Goal: Task Accomplishment & Management: Complete application form

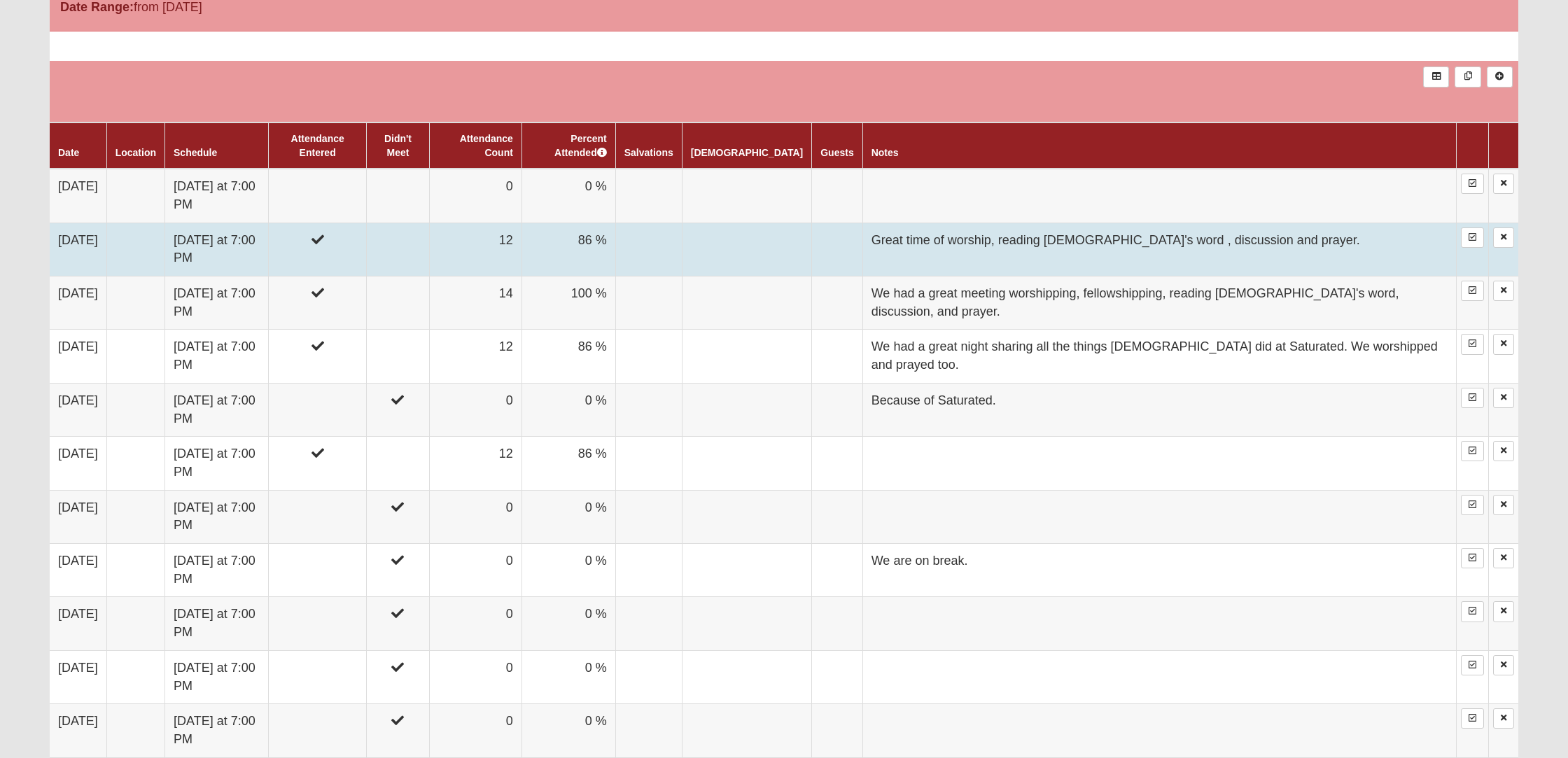
scroll to position [773, 0]
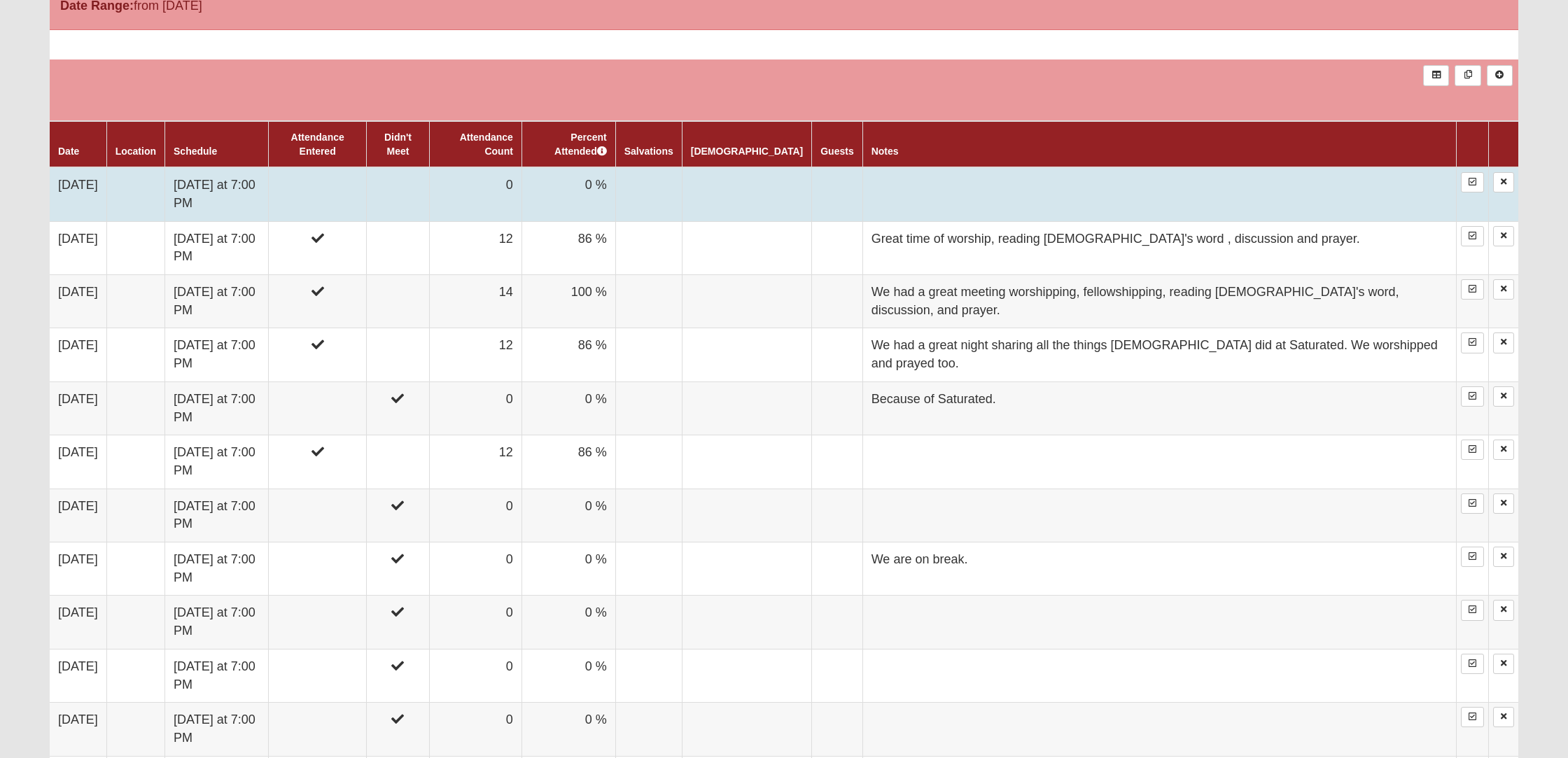
click at [76, 196] on td "[DATE]" at bounding box center [78, 194] width 56 height 54
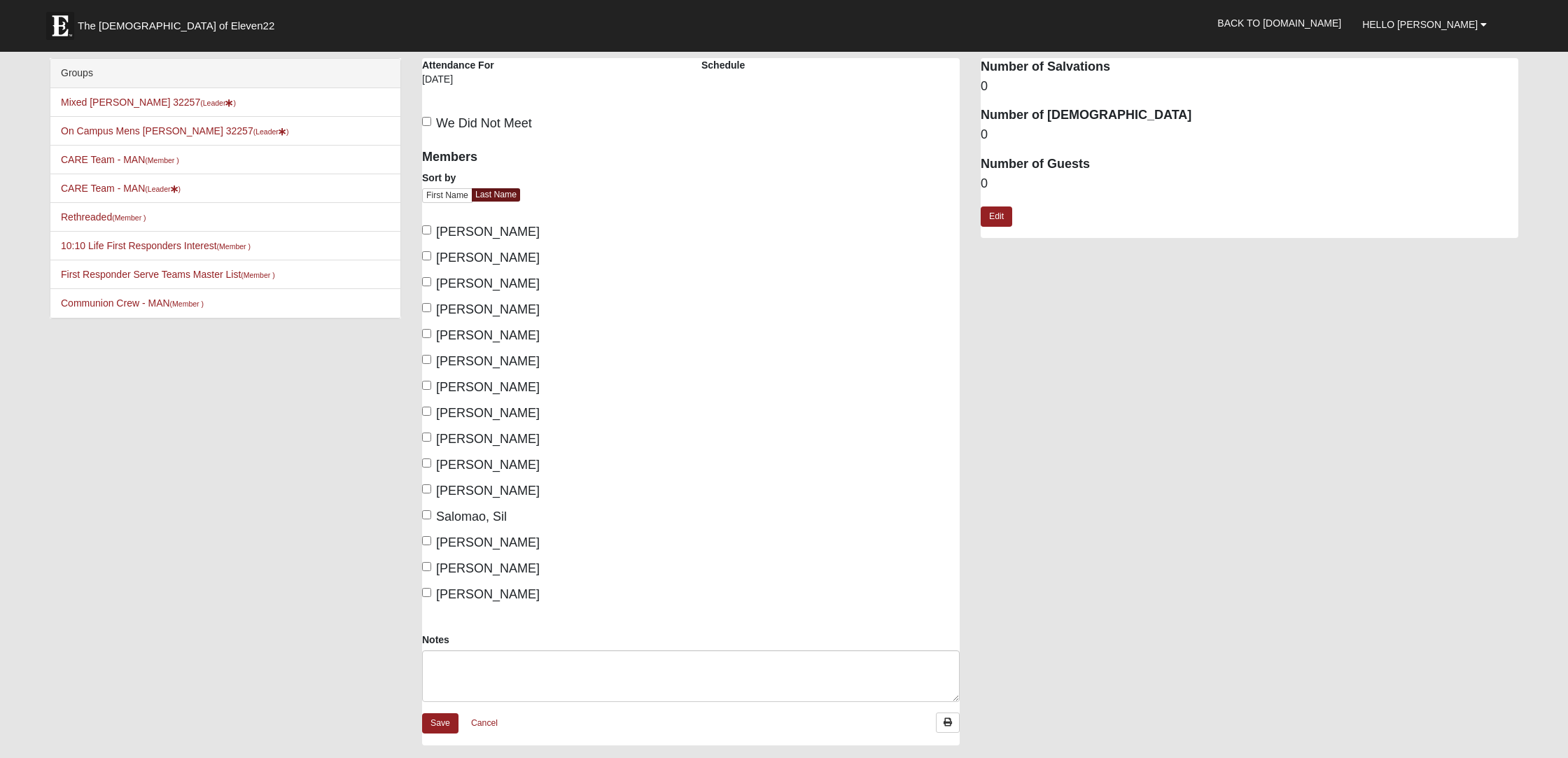
click at [425, 230] on input "Brown, Rich" at bounding box center [426, 229] width 9 height 9
checkbox input "true"
click at [426, 258] on input "Brown, Sarah" at bounding box center [426, 255] width 9 height 9
checkbox input "true"
click at [426, 311] on label "Dowling, Rick" at bounding box center [480, 309] width 117 height 18
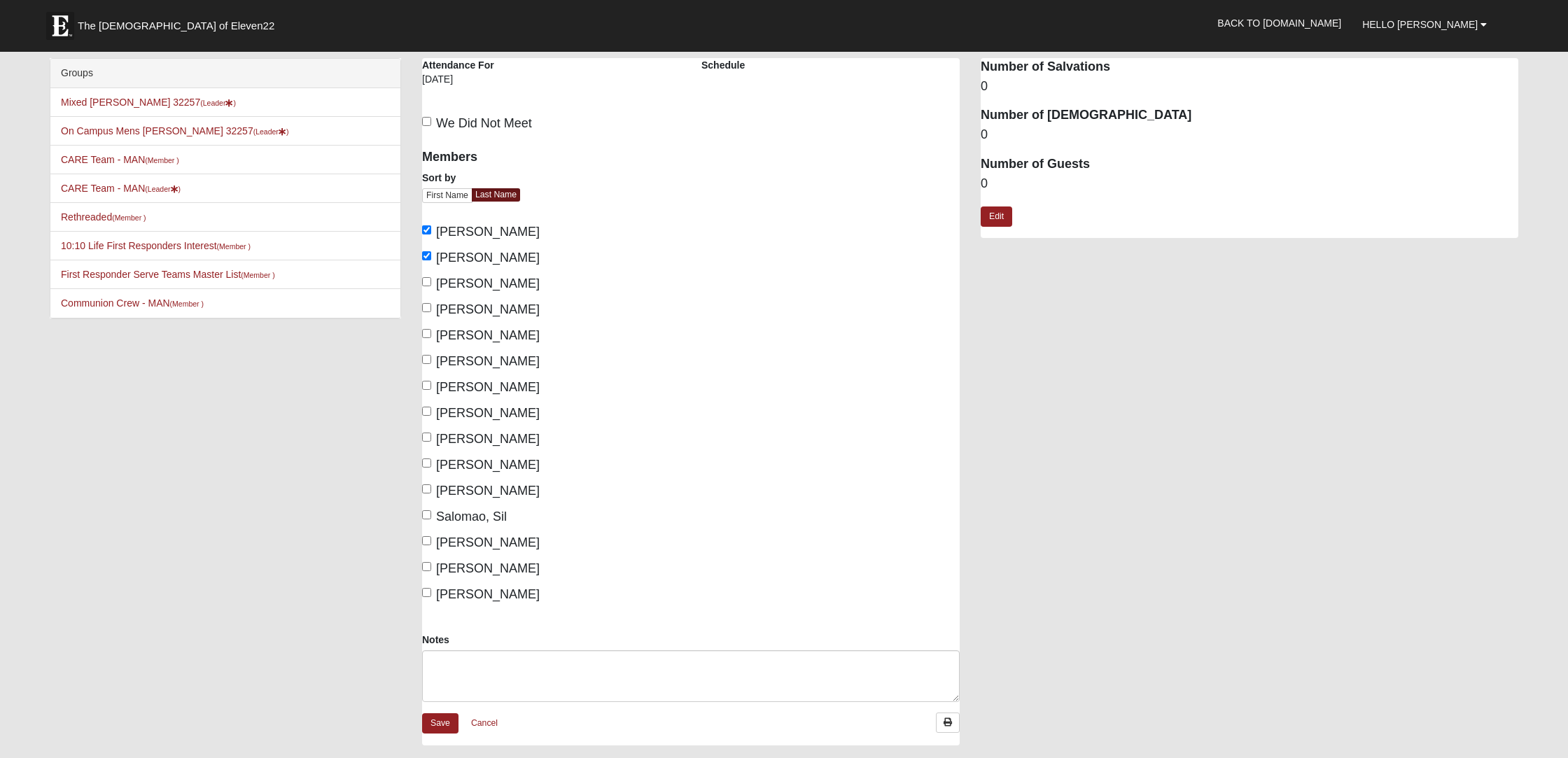
click at [426, 311] on input "Dowling, Rick" at bounding box center [426, 306] width 9 height 9
checkbox input "true"
click at [428, 335] on input "Gerace, Carmela" at bounding box center [426, 332] width 9 height 9
checkbox input "true"
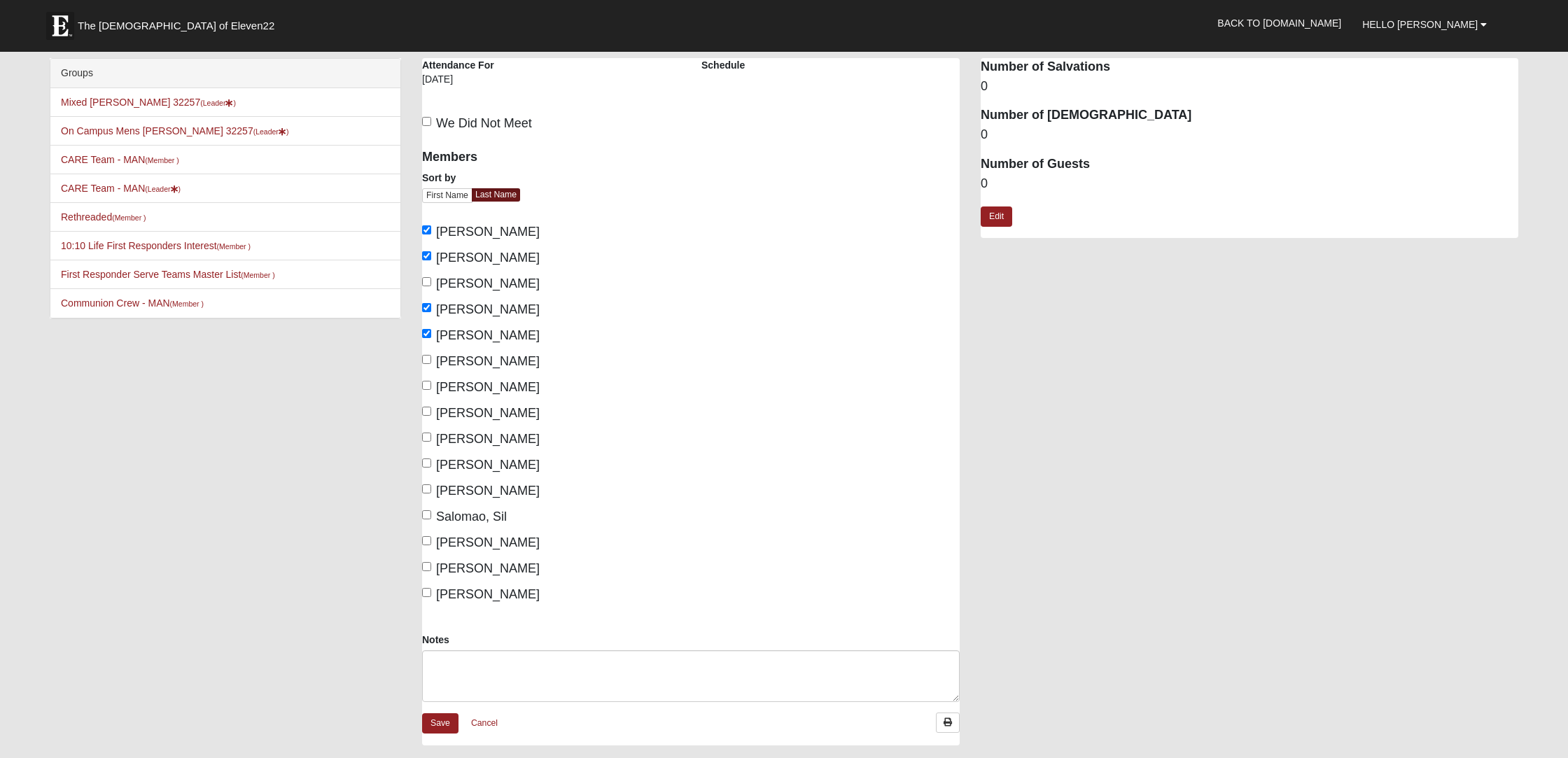
scroll to position [0, 0]
drag, startPoint x: 426, startPoint y: 361, endPoint x: 420, endPoint y: 376, distance: 16.2
click at [426, 361] on input "Gerace, Mark" at bounding box center [426, 359] width 9 height 9
checkbox input "true"
click at [425, 385] on input "Gomez, Licet" at bounding box center [426, 385] width 9 height 9
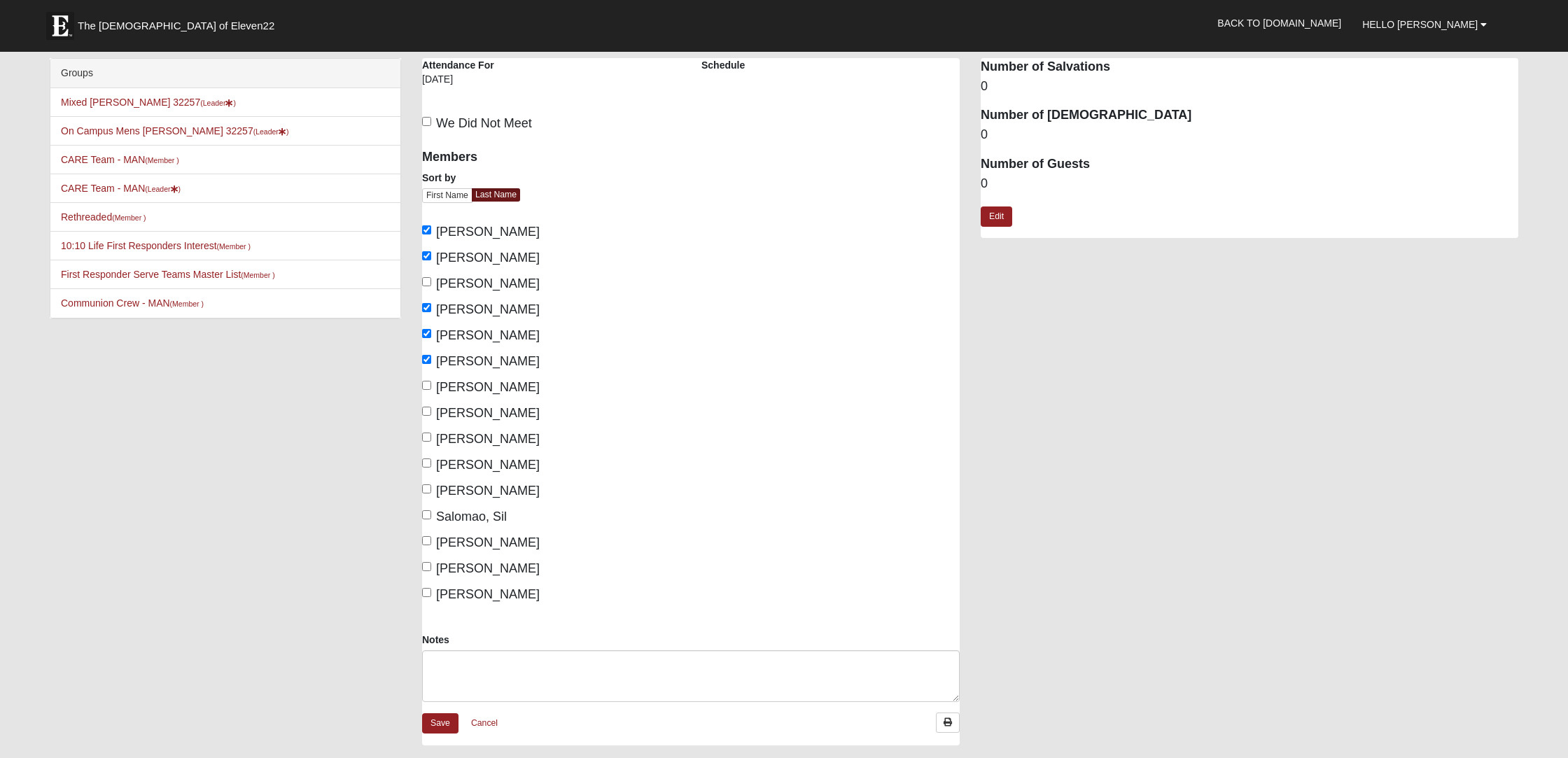
checkbox input "true"
drag, startPoint x: 426, startPoint y: 410, endPoint x: 426, endPoint y: 421, distance: 11.0
click at [426, 411] on input "Gruber, Daureen" at bounding box center [426, 410] width 9 height 9
checkbox input "true"
click at [426, 438] on input "[PERSON_NAME]" at bounding box center [426, 436] width 9 height 9
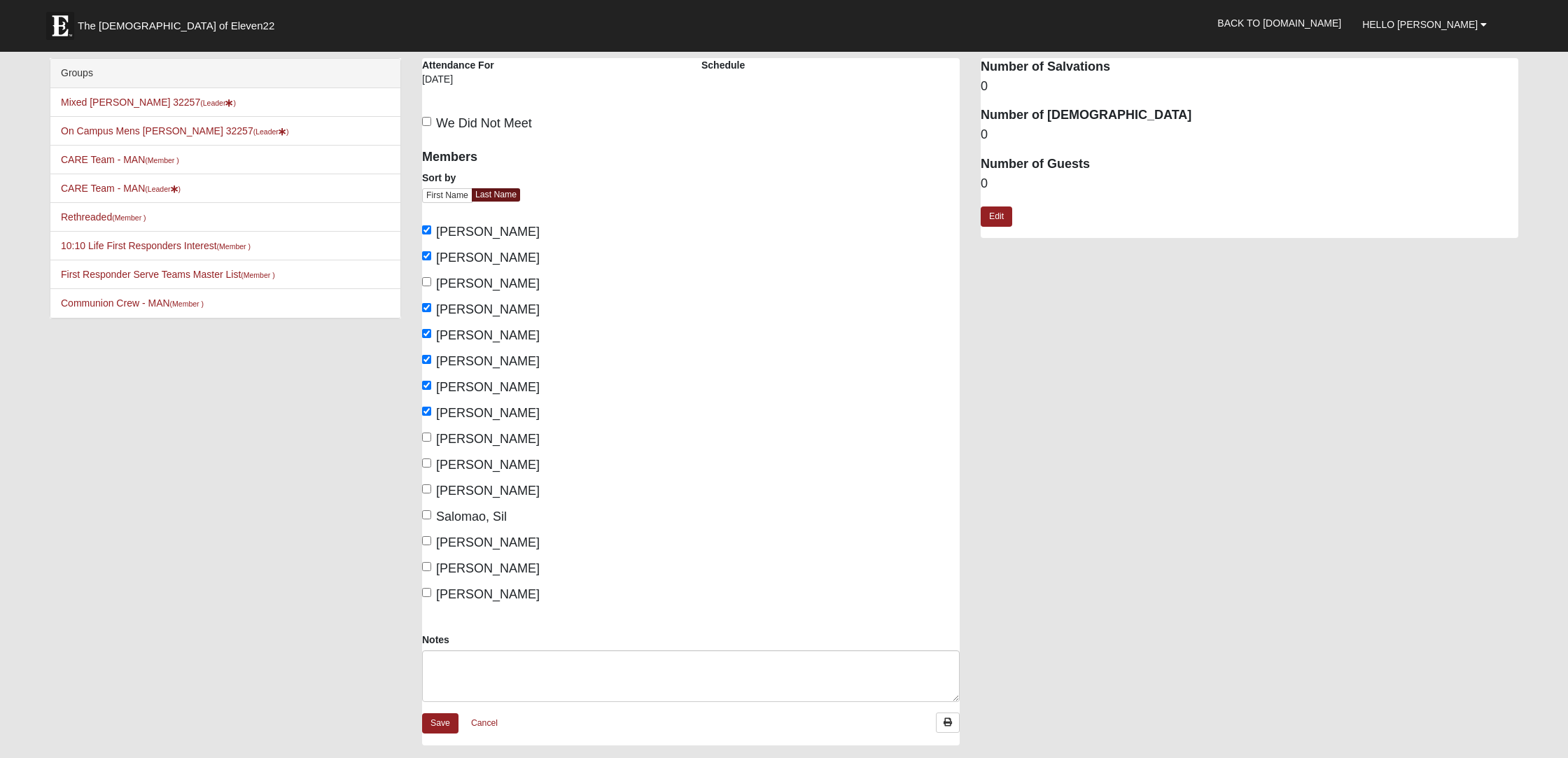
checkbox input "true"
click at [429, 463] on input "Marsh, Lisa" at bounding box center [426, 462] width 9 height 9
checkbox input "true"
click at [428, 490] on input "Marsh, Tony" at bounding box center [426, 488] width 9 height 9
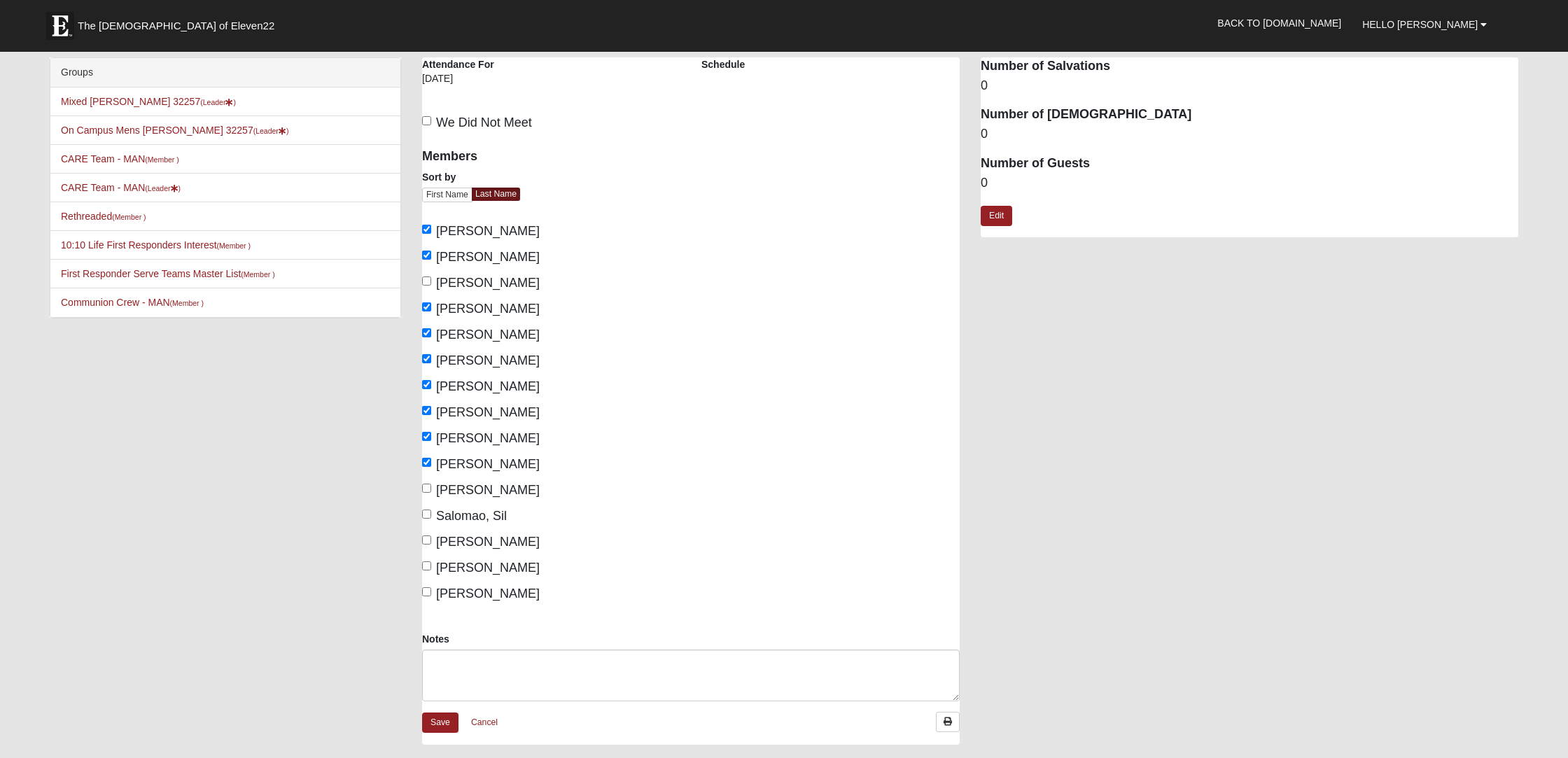
checkbox input "true"
click at [428, 539] on input "Specht-Rariden, Donna" at bounding box center [426, 540] width 9 height 9
checkbox input "true"
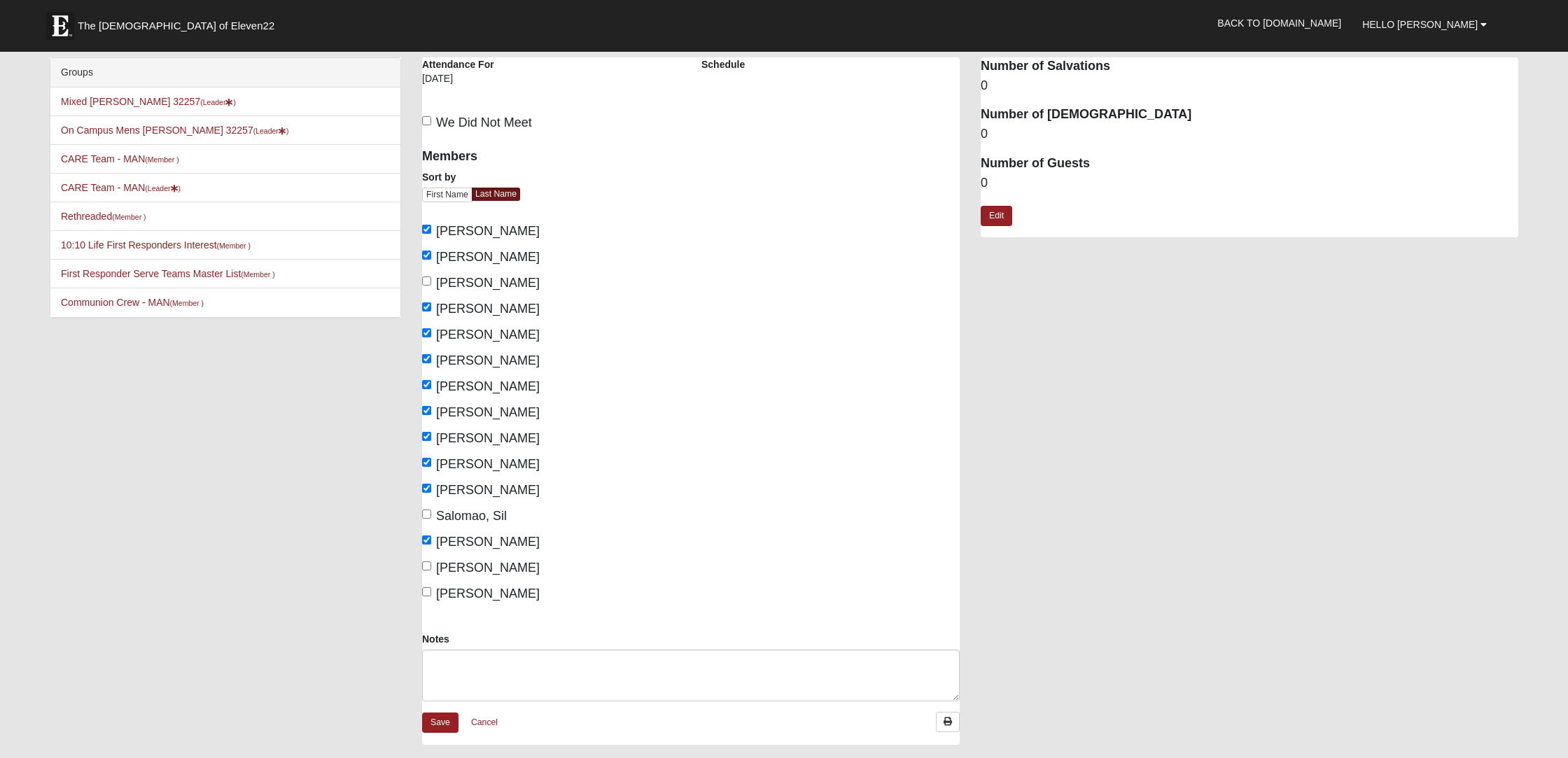
click at [429, 591] on input "Zambrana, LeAnne" at bounding box center [426, 590] width 9 height 9
checkbox input "true"
click at [424, 564] on input "Talmadge, Lynn" at bounding box center [426, 565] width 9 height 9
checkbox input "true"
click at [425, 512] on input "Salomao, Sil" at bounding box center [426, 513] width 9 height 9
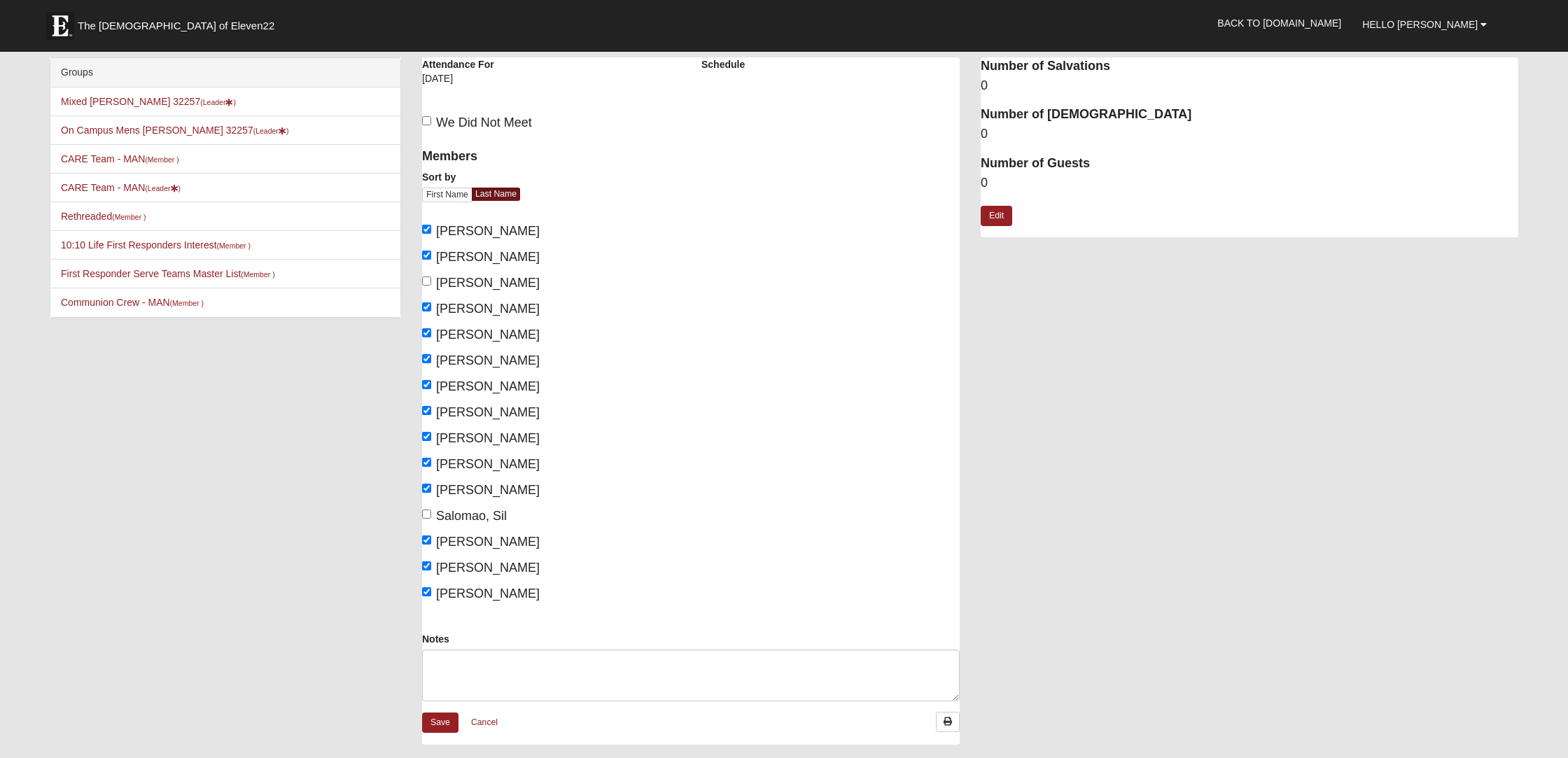
checkbox input "true"
click at [484, 665] on textarea "Notes" at bounding box center [690, 675] width 537 height 51
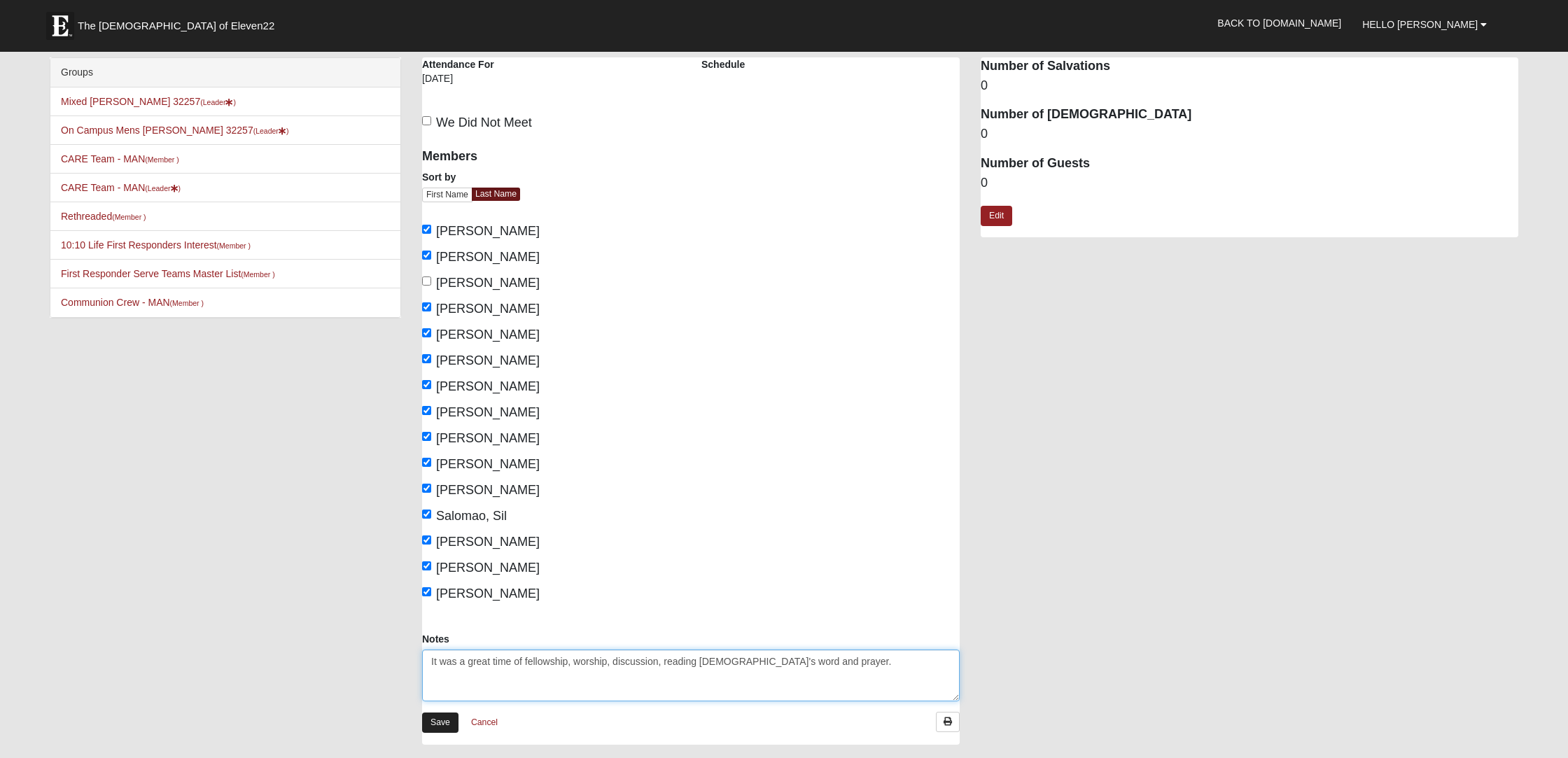
type textarea "It was a great time of fellowship, worship, discussion, reading God's word and …"
click at [448, 720] on link "Save" at bounding box center [440, 722] width 37 height 20
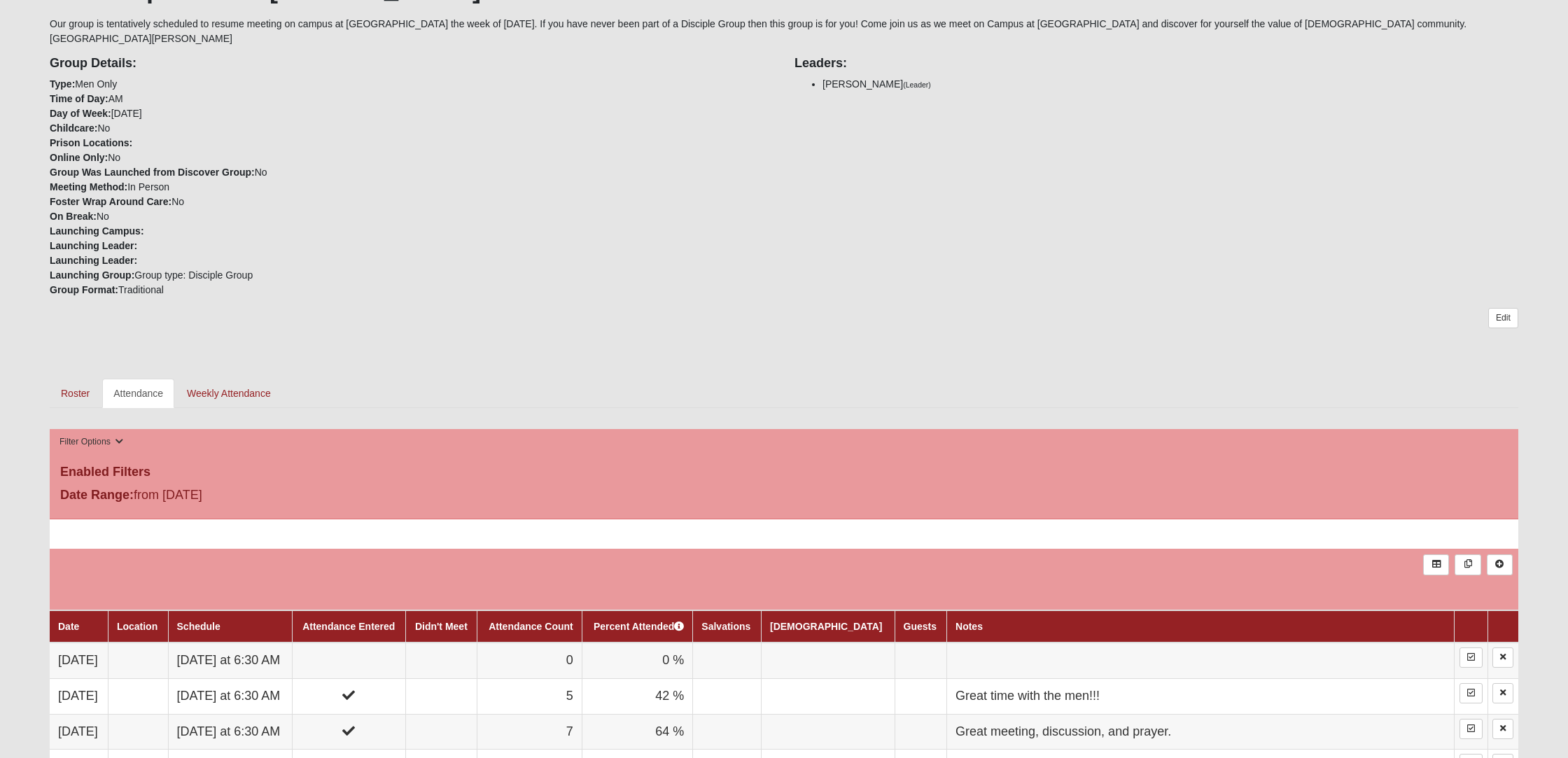
scroll to position [332, 0]
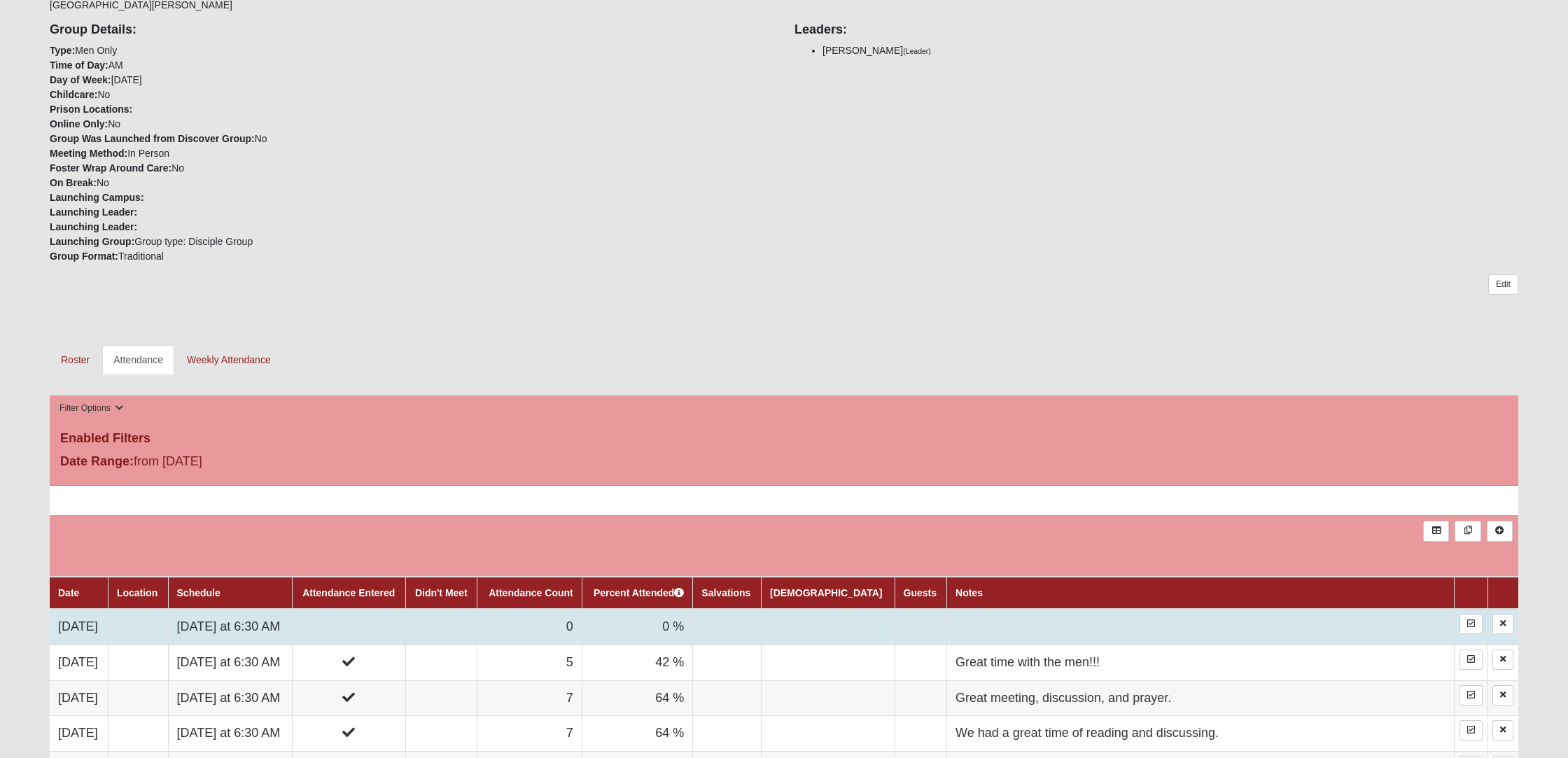
click at [79, 627] on td "[DATE]" at bounding box center [79, 626] width 58 height 36
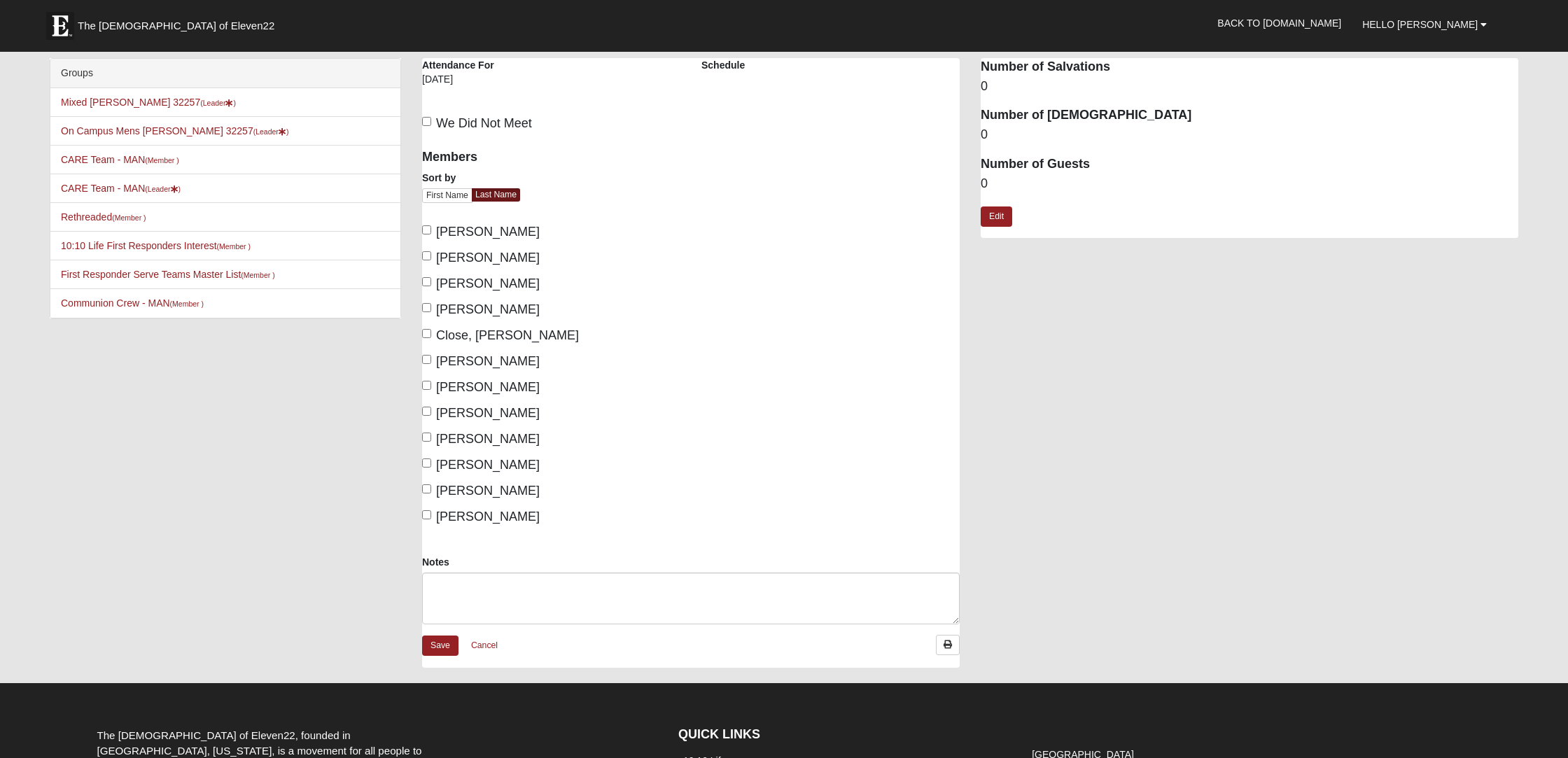
click at [426, 233] on input "[PERSON_NAME]" at bounding box center [426, 229] width 9 height 9
checkbox input "true"
click at [427, 281] on input "[PERSON_NAME]" at bounding box center [426, 281] width 9 height 9
checkbox input "false"
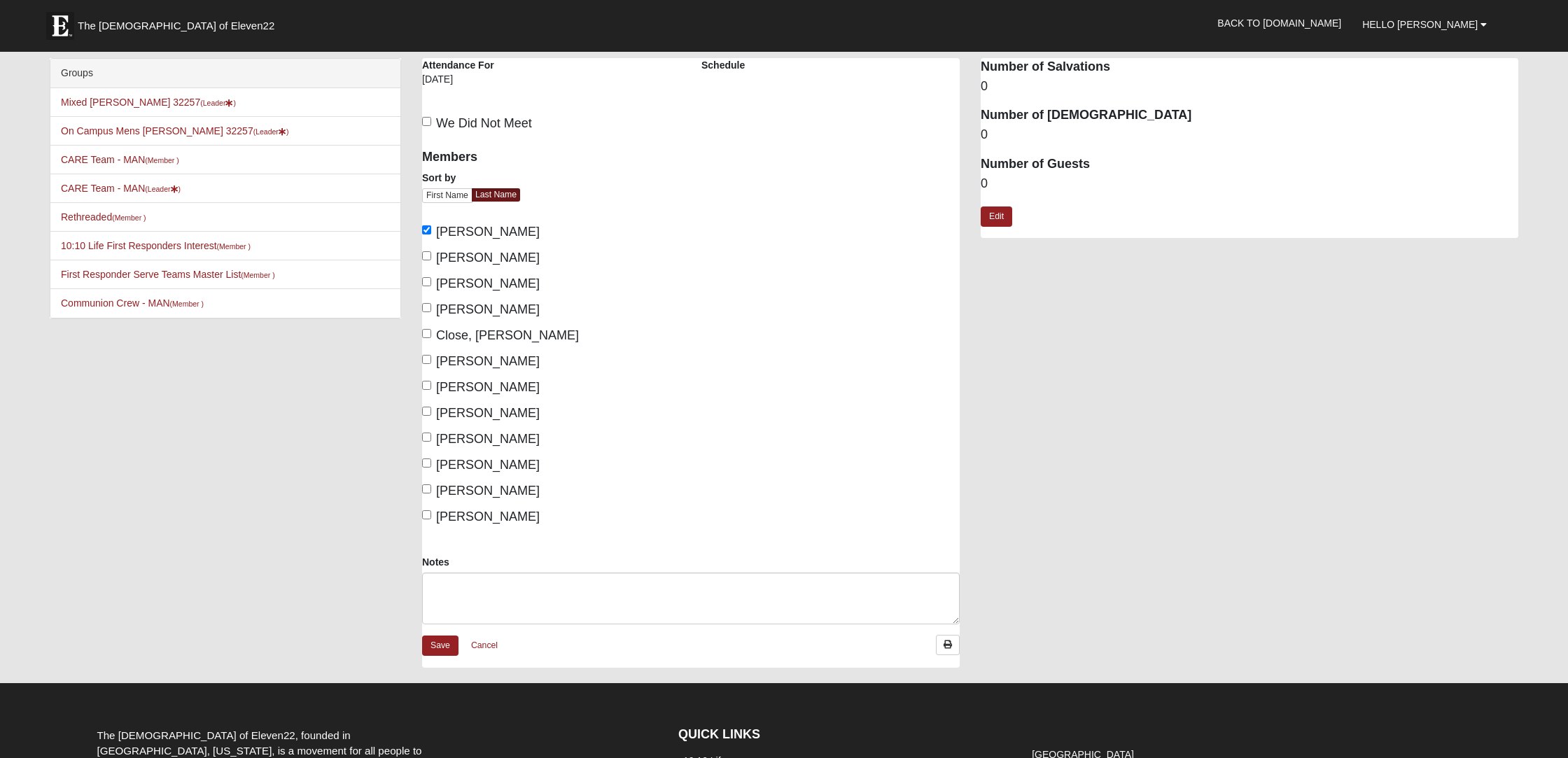
click at [427, 308] on input "[PERSON_NAME]" at bounding box center [426, 306] width 9 height 9
checkbox input "true"
click at [426, 333] on input "Close, [PERSON_NAME]" at bounding box center [426, 332] width 9 height 9
checkbox input "true"
click at [427, 412] on input "[PERSON_NAME]" at bounding box center [426, 410] width 9 height 9
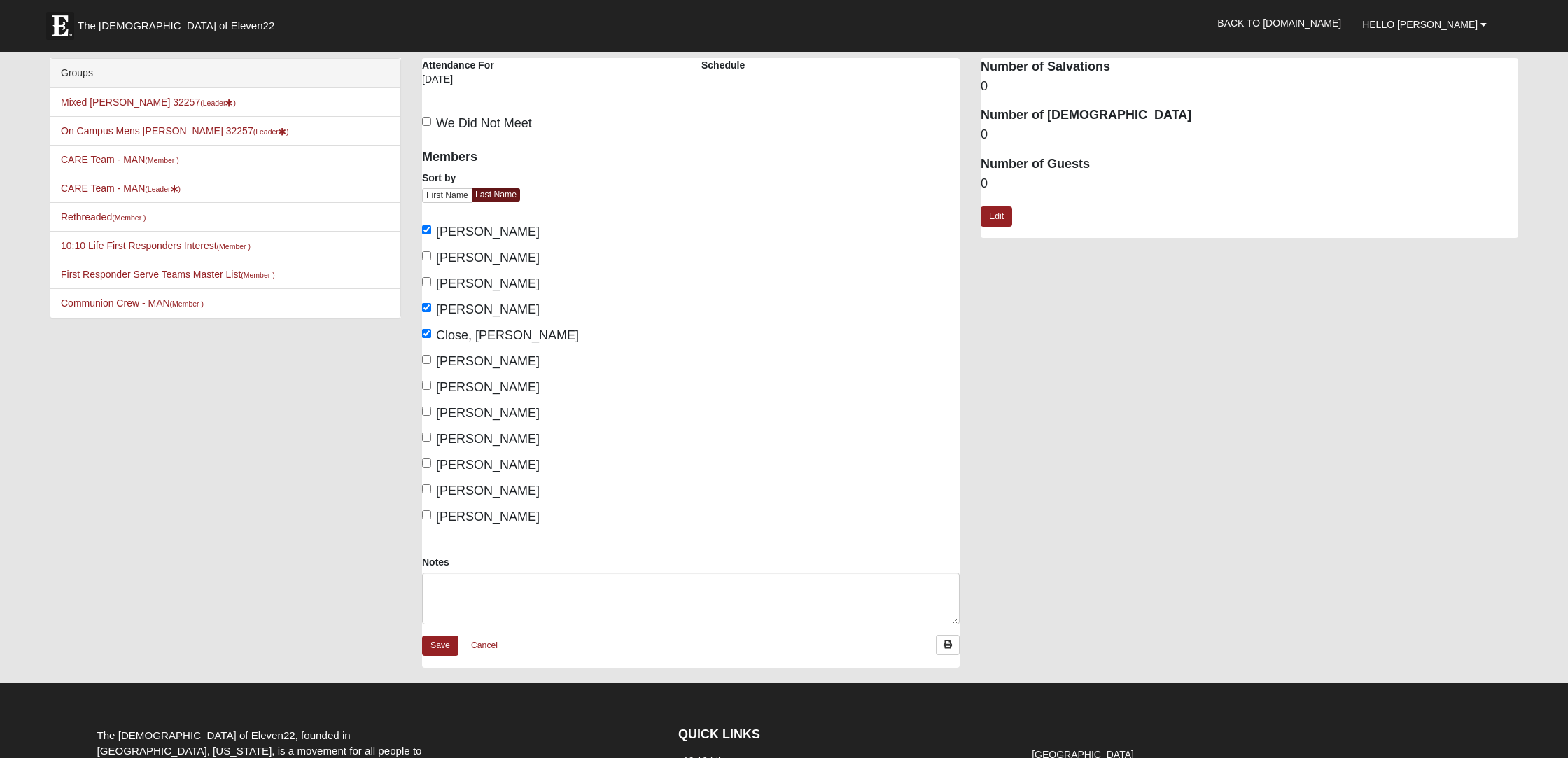
checkbox input "true"
click at [426, 439] on input "[PERSON_NAME]" at bounding box center [426, 436] width 9 height 9
checkbox input "true"
click at [427, 489] on input "[PERSON_NAME]" at bounding box center [426, 488] width 9 height 9
checkbox input "true"
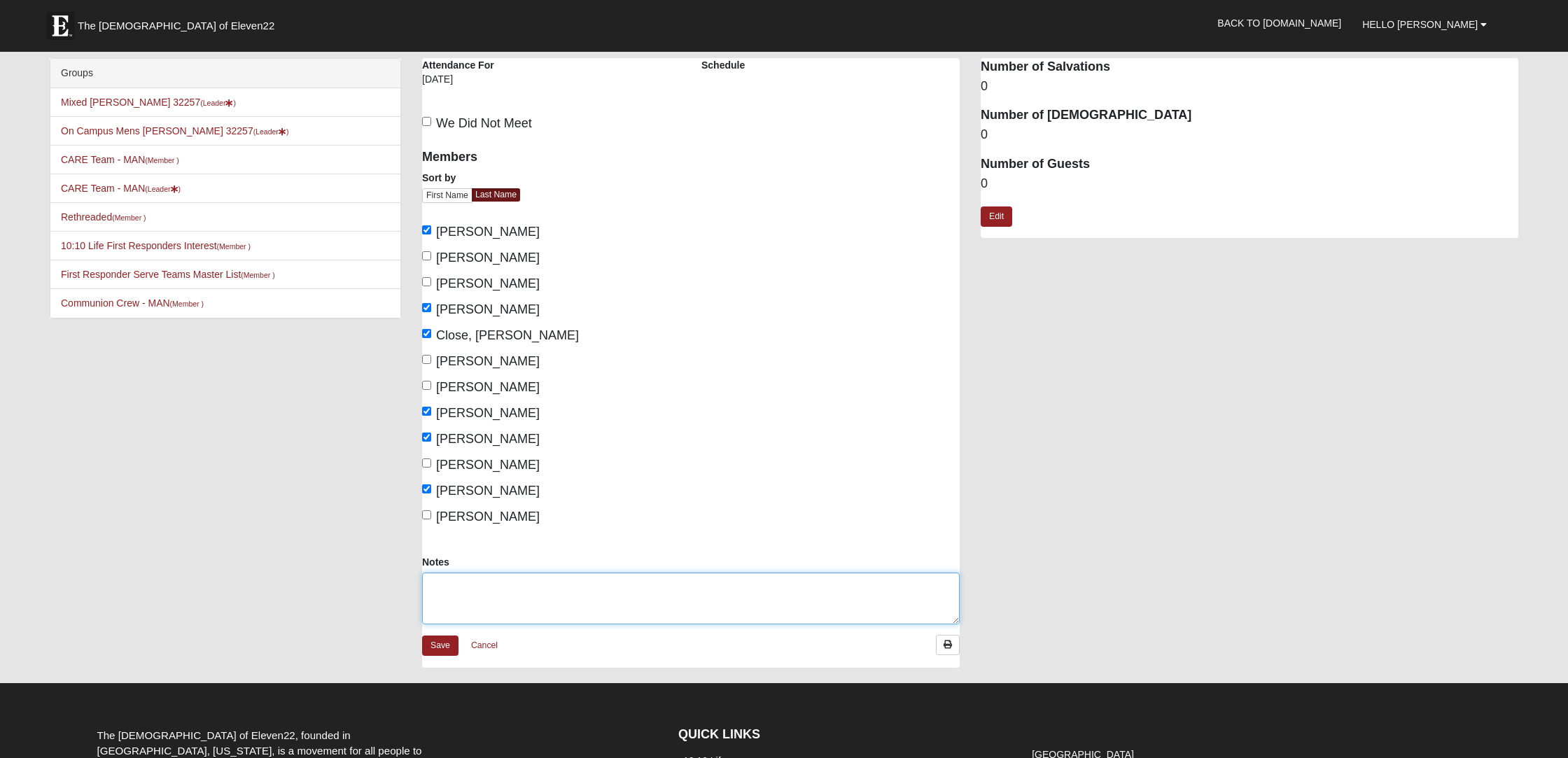
click at [468, 584] on textarea "Notes" at bounding box center [690, 597] width 537 height 51
type textarea "We had a great time od reading, discussion and prayer."
click at [444, 640] on link "Save" at bounding box center [440, 645] width 37 height 20
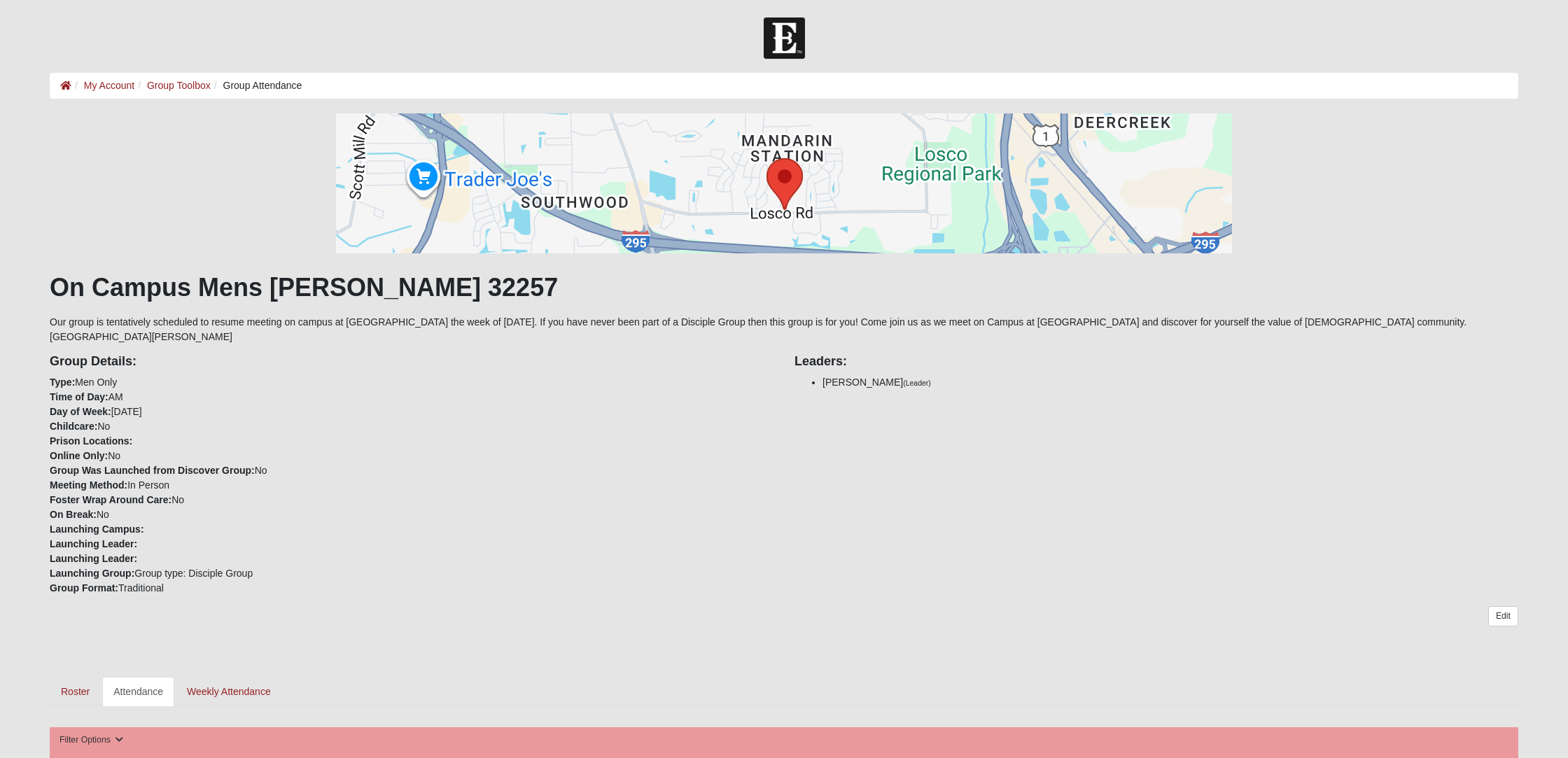
click at [441, 647] on div "Edit" at bounding box center [784, 630] width 1468 height 49
